Goal: Task Accomplishment & Management: Use online tool/utility

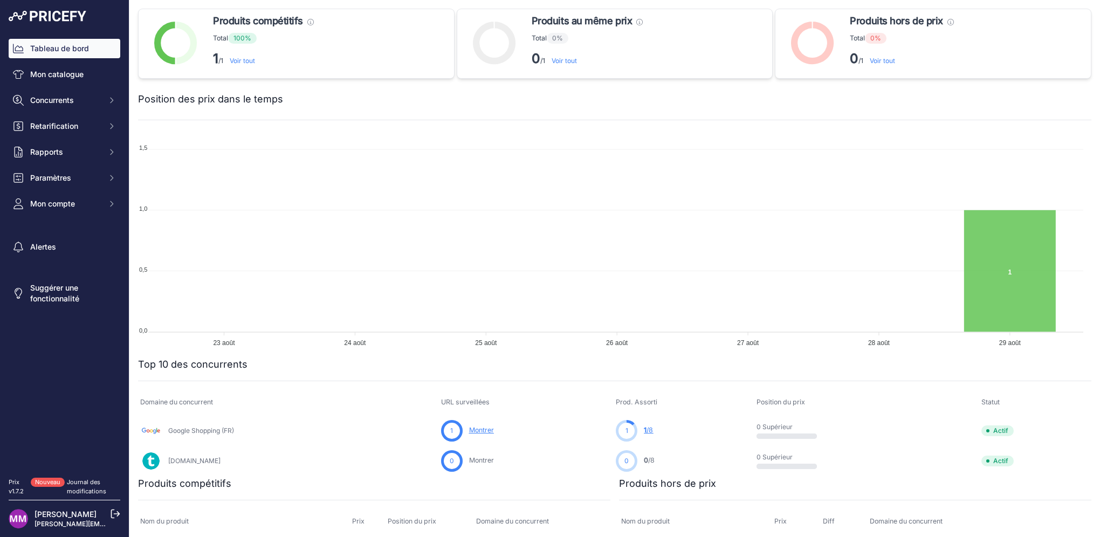
click at [482, 431] on link "Montrer" at bounding box center [481, 430] width 25 height 8
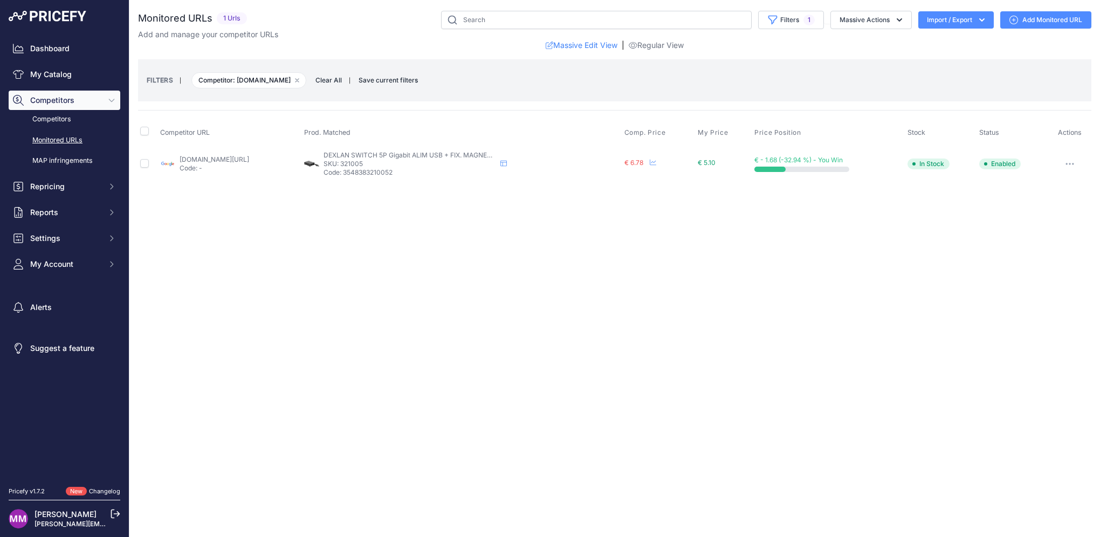
click at [1072, 167] on button "button" at bounding box center [1070, 163] width 22 height 15
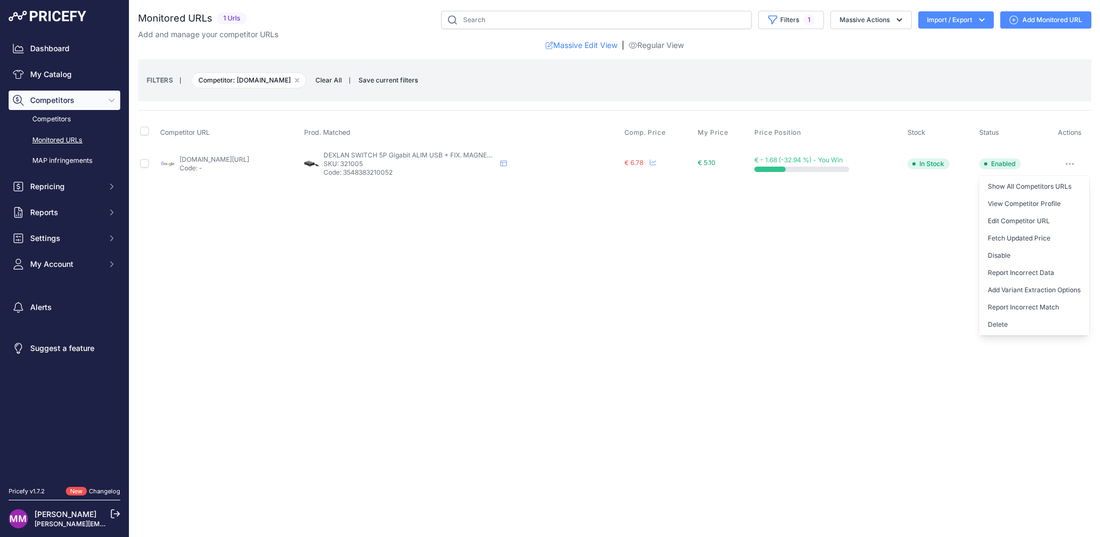
click at [465, 300] on div "Close You are not connected to the internet." at bounding box center [614, 268] width 971 height 537
